Goal: Navigation & Orientation: Find specific page/section

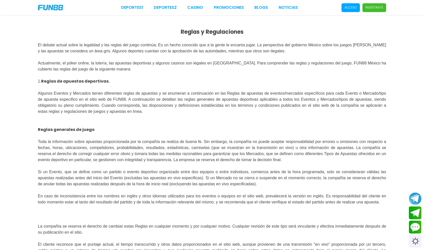
click at [154, 5] on link "Deportes 2" at bounding box center [165, 8] width 23 height 6
